Goal: Task Accomplishment & Management: Manage account settings

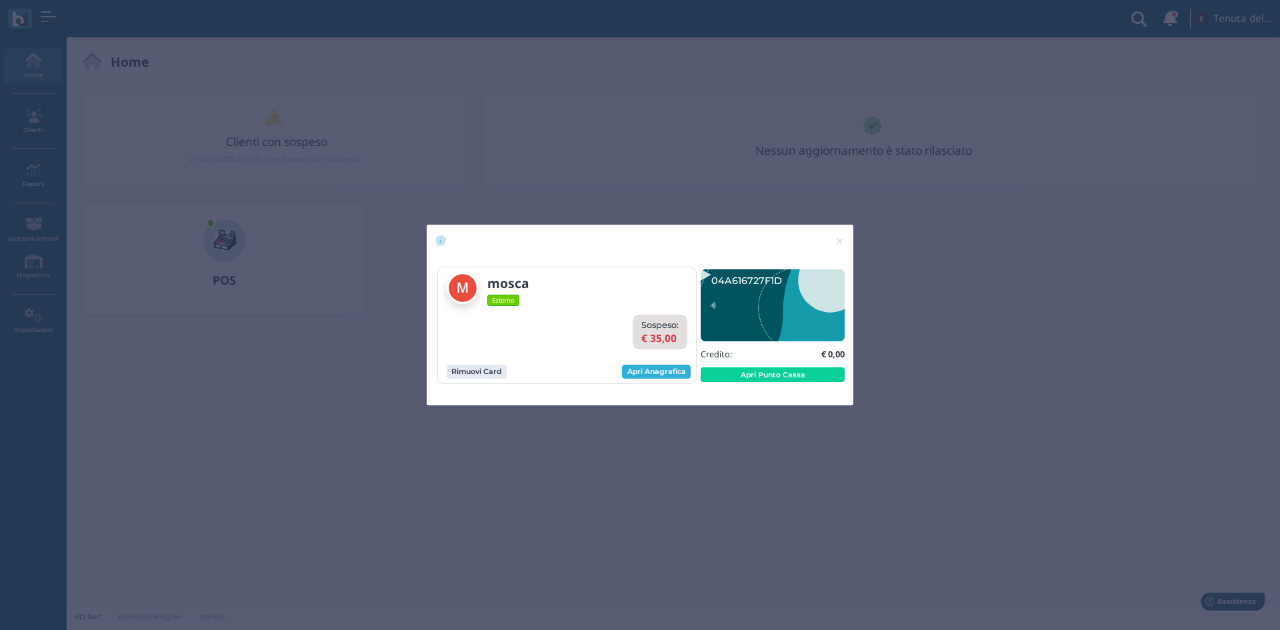
click at [654, 377] on link "Apri Anagrafica" at bounding box center [656, 372] width 69 height 15
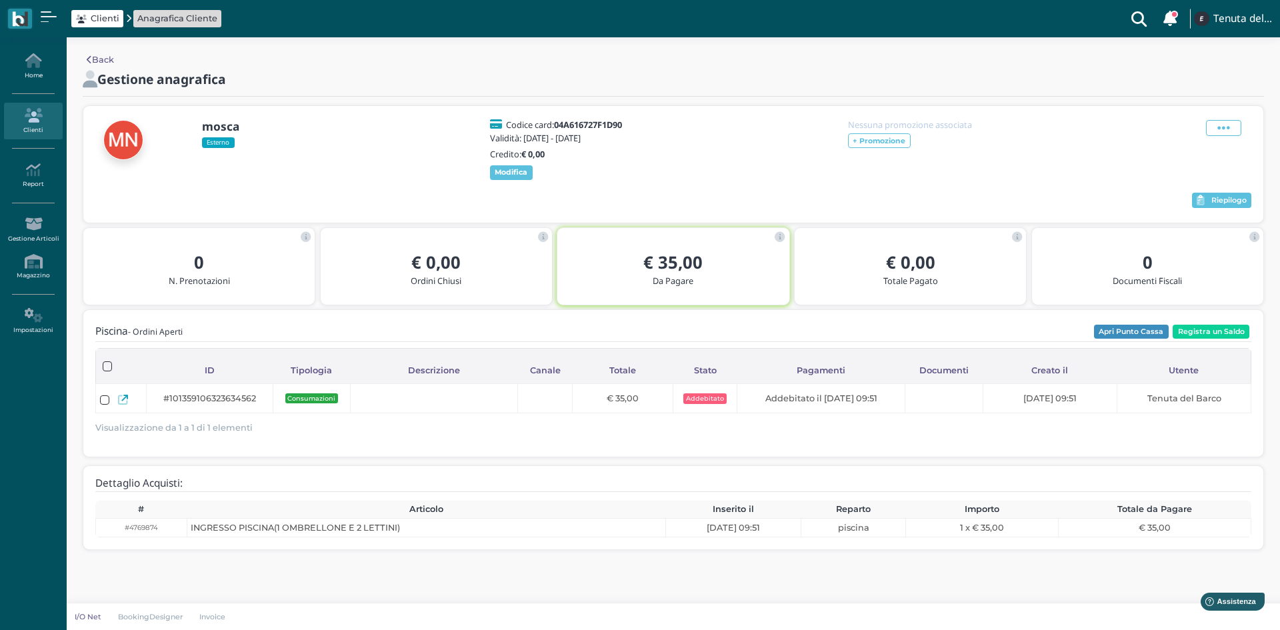
click at [1228, 115] on div "mosca Esterno Codice card: 04A616727F1D90 Validità: 25 Ago 2025 - 26 Ago 2025 C…" at bounding box center [673, 164] width 1180 height 117
click at [1227, 131] on icon at bounding box center [1224, 128] width 13 height 15
click at [1178, 202] on span "Elimina" at bounding box center [1181, 201] width 35 height 13
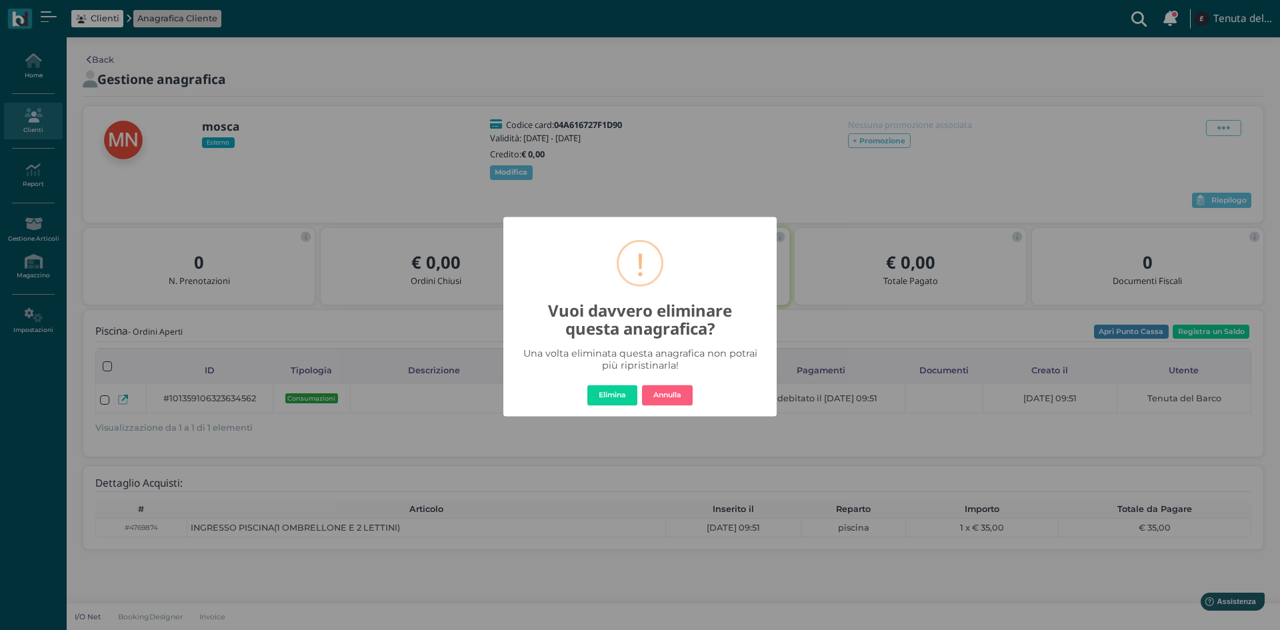
click at [600, 391] on button "Elimina" at bounding box center [612, 395] width 50 height 21
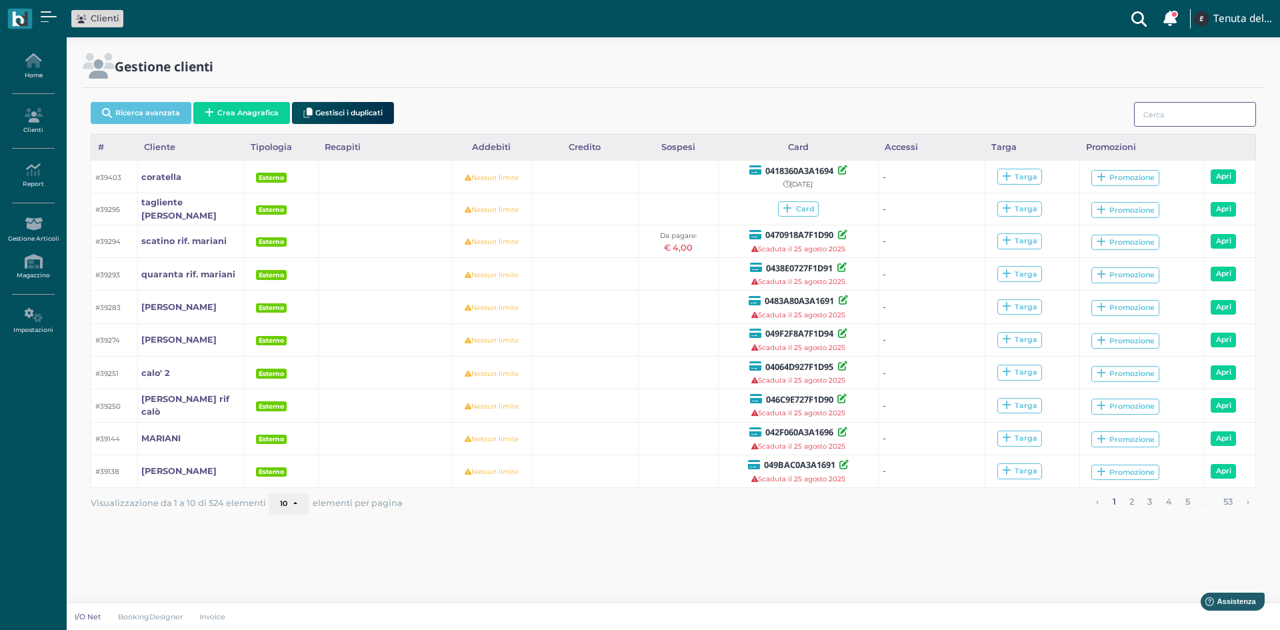
click at [1159, 107] on input "search" at bounding box center [1195, 114] width 122 height 25
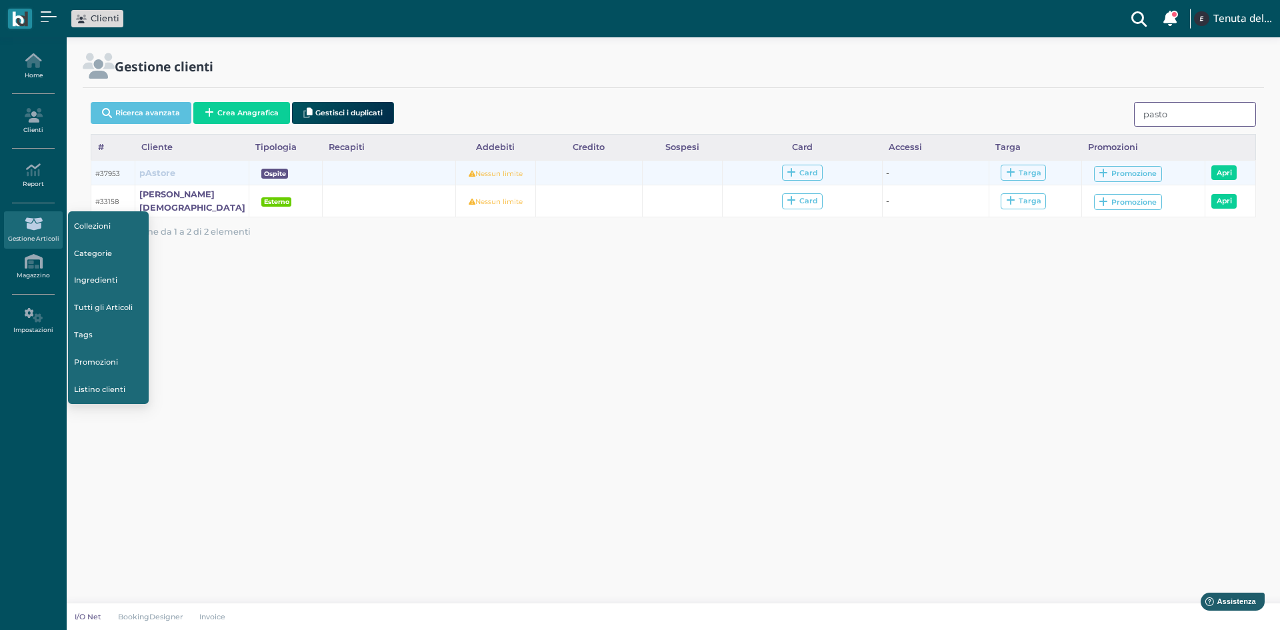
type input "pasto"
click at [157, 174] on b "pAstore" at bounding box center [157, 173] width 36 height 10
